Goal: Task Accomplishment & Management: Use online tool/utility

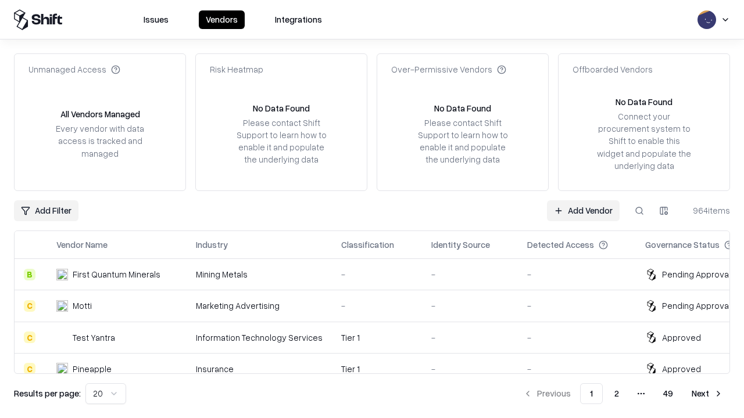
click at [583, 210] on link "Add Vendor" at bounding box center [583, 210] width 73 height 21
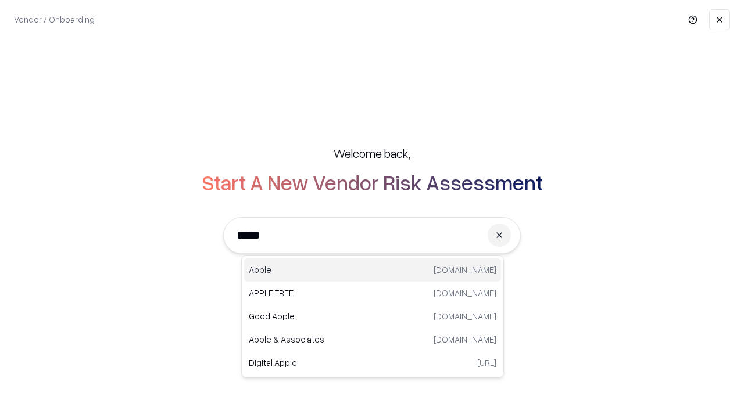
click at [372, 270] on div "Apple [DOMAIN_NAME]" at bounding box center [372, 270] width 257 height 23
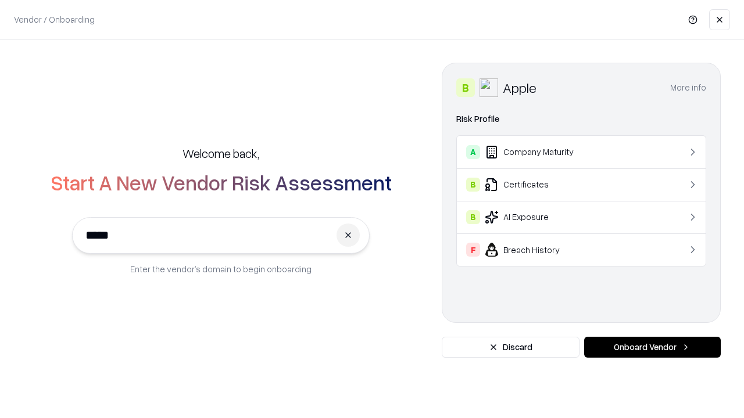
type input "*****"
click at [652, 347] on button "Onboard Vendor" at bounding box center [652, 347] width 137 height 21
